Goal: Find specific page/section: Find specific page/section

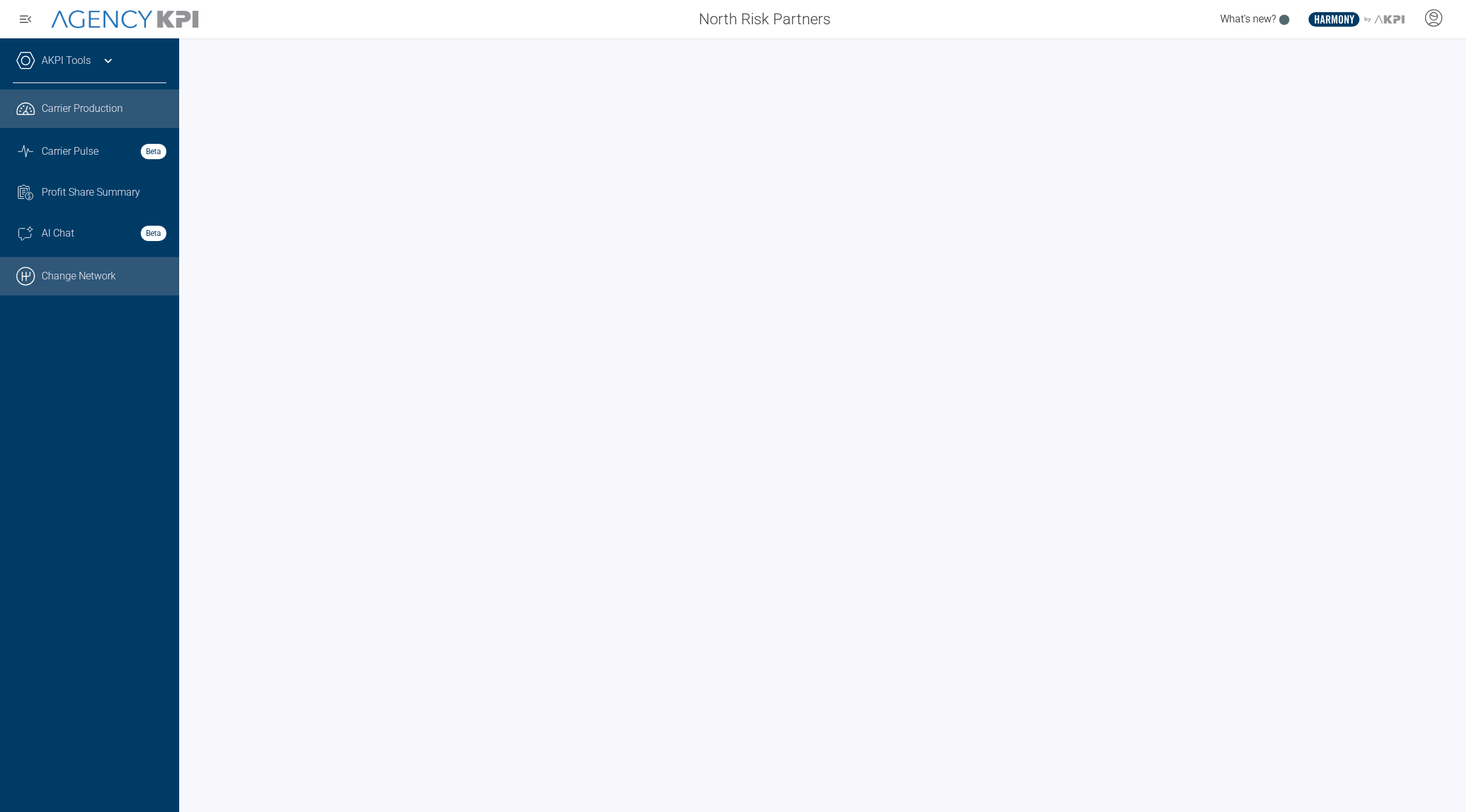
click at [66, 283] on link ".cls-1{fill:none;stroke:#000;stroke-linecap:round;stroke-linejoin:round;stroke-…" at bounding box center [89, 276] width 179 height 38
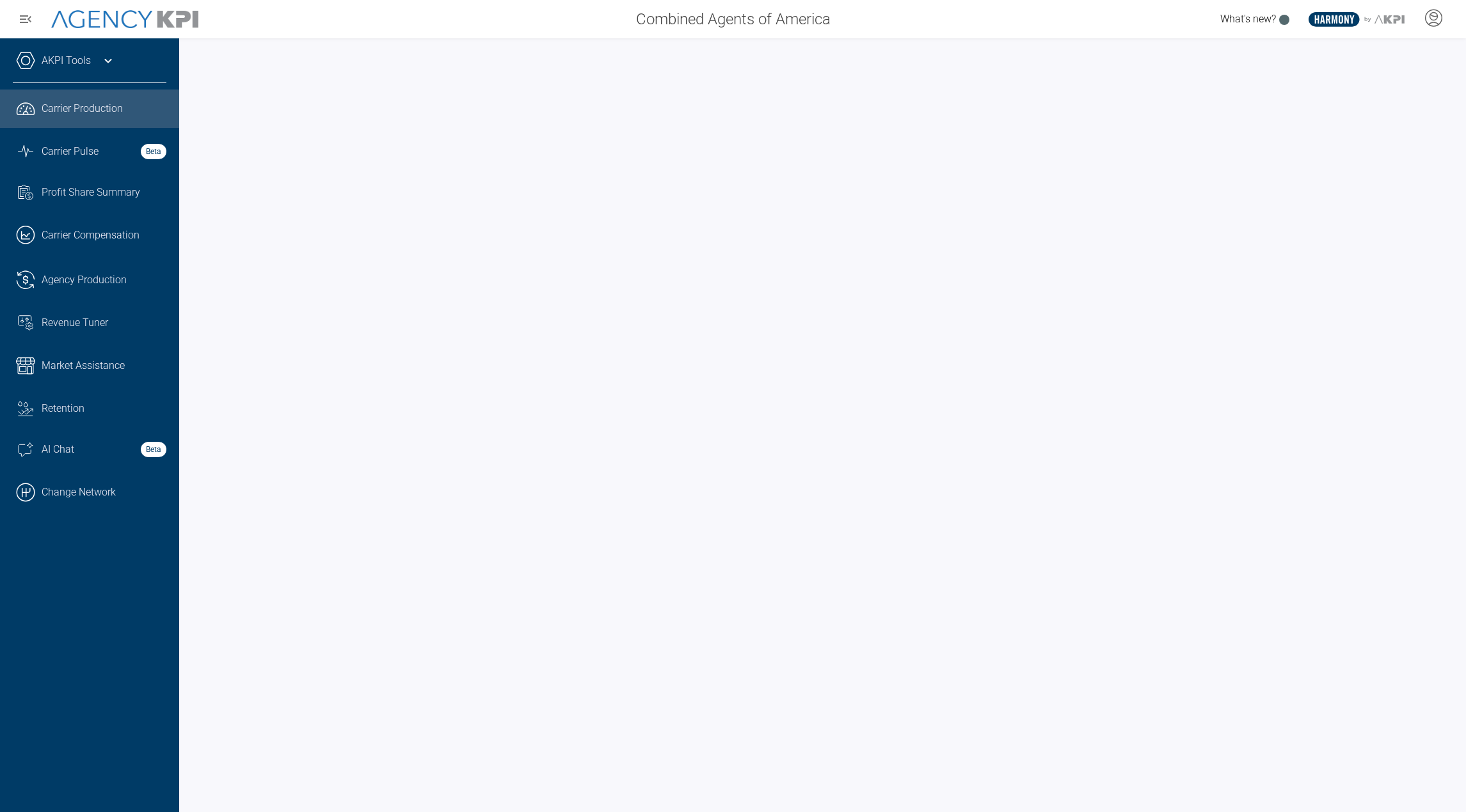
click at [45, 134] on ul ".cls-1{fill:none;stroke:#221f20;stroke-linecap:round;stroke-linejoin:round;stro…" at bounding box center [89, 300] width 154 height 422
click at [45, 158] on span "Carrier Pulse" at bounding box center [70, 151] width 57 height 15
